Goal: Transaction & Acquisition: Purchase product/service

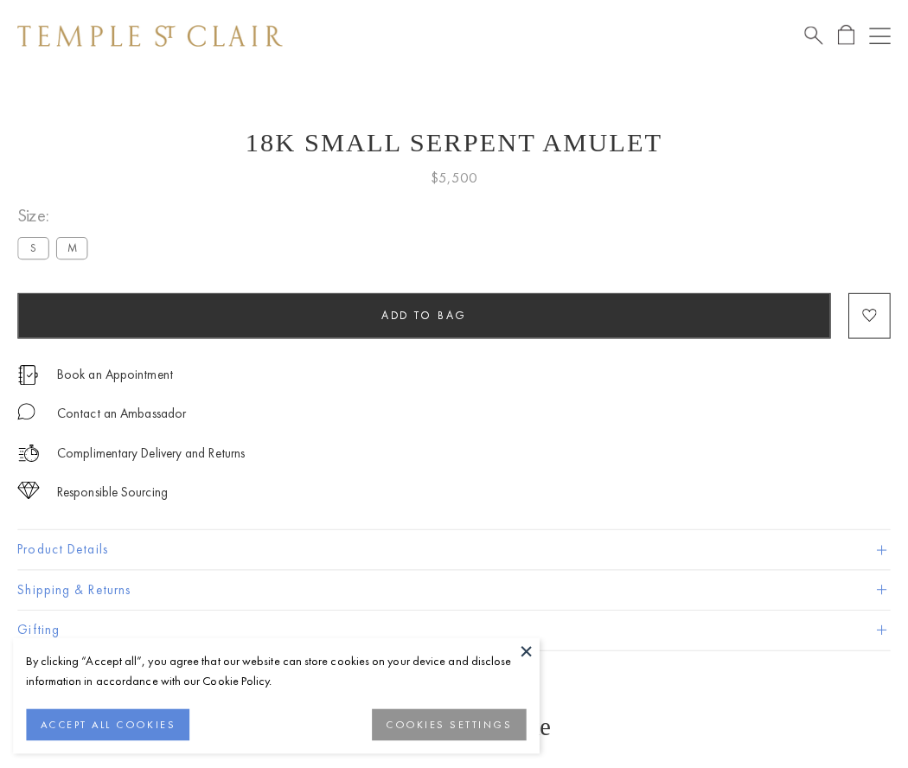
scroll to position [1, 0]
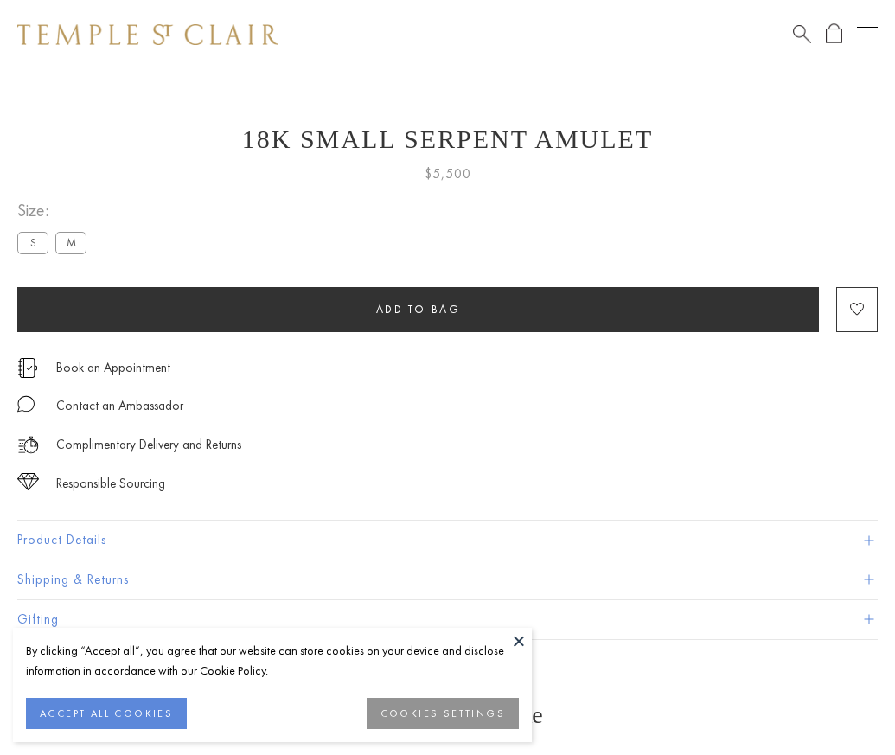
click at [418, 309] on span "Add to bag" at bounding box center [418, 309] width 85 height 15
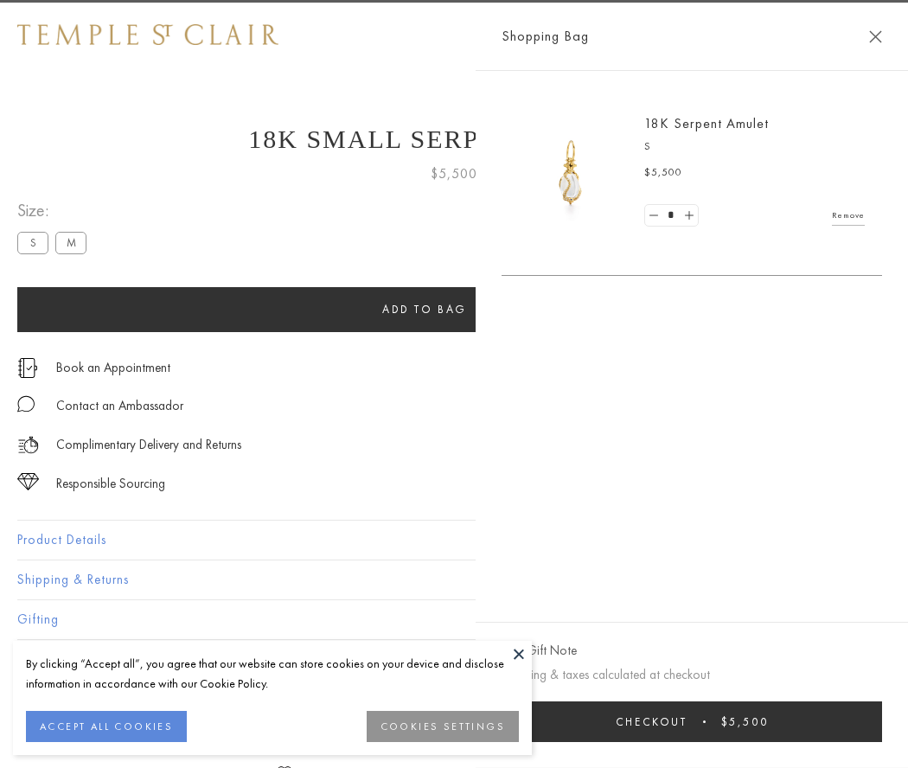
click at [688, 721] on span "Checkout" at bounding box center [652, 721] width 72 height 15
